Goal: Task Accomplishment & Management: Use online tool/utility

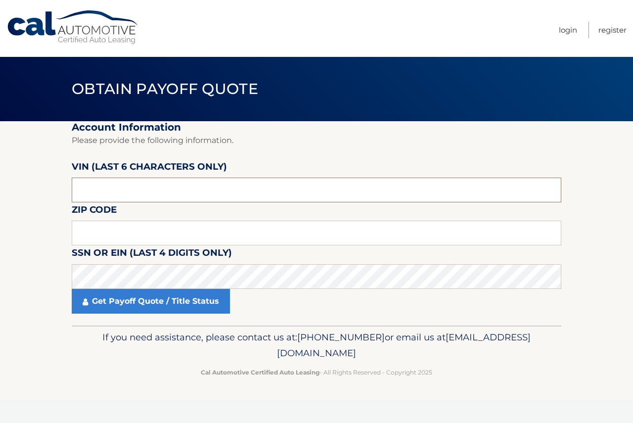
click at [154, 192] on input "text" at bounding box center [316, 189] width 489 height 25
click at [478, 192] on input "text" at bounding box center [316, 189] width 489 height 25
type input "644651"
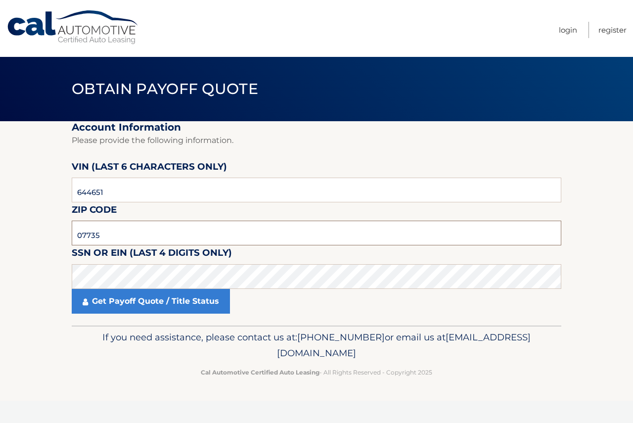
type input "07735"
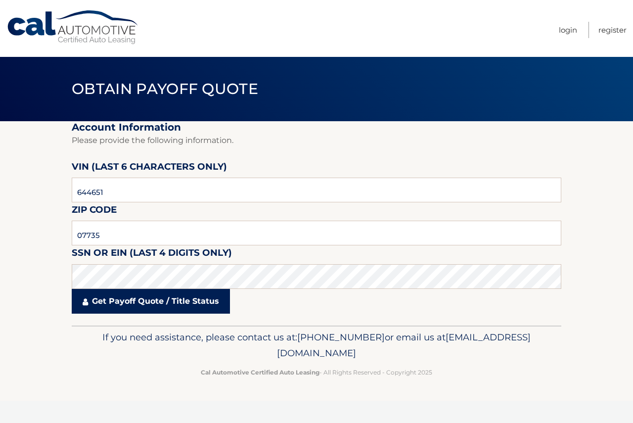
click at [157, 305] on link "Get Payoff Quote / Title Status" at bounding box center [151, 301] width 158 height 25
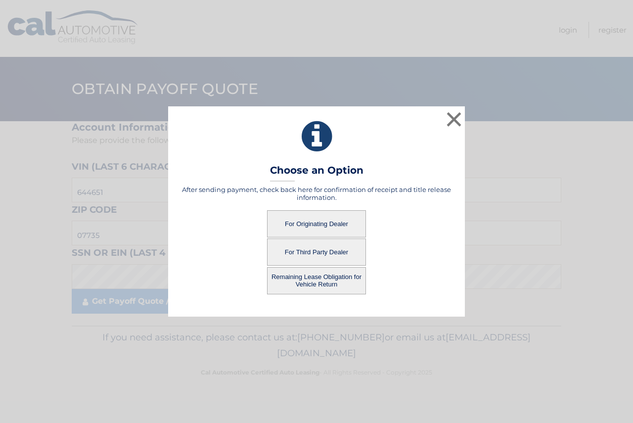
click at [293, 218] on button "For Originating Dealer" at bounding box center [316, 223] width 99 height 27
click at [324, 224] on button "For Originating Dealer" at bounding box center [316, 223] width 99 height 27
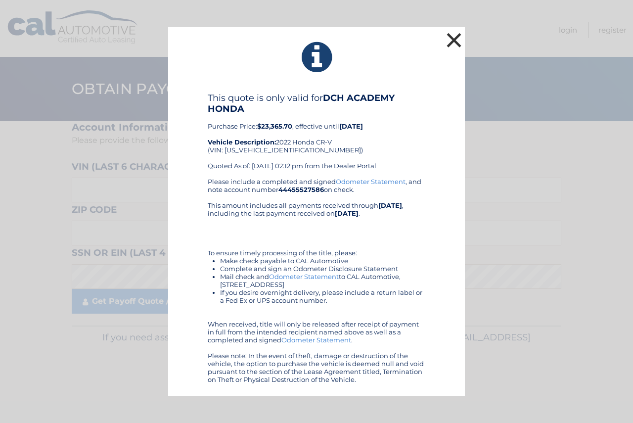
click at [451, 35] on button "×" at bounding box center [454, 40] width 20 height 20
